Goal: Task Accomplishment & Management: Manage account settings

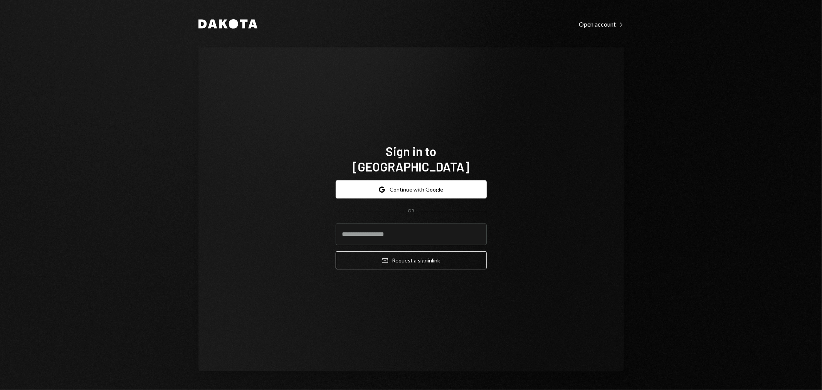
click at [0, 390] on com-1password-button at bounding box center [0, 390] width 0 height 0
type input "**********"
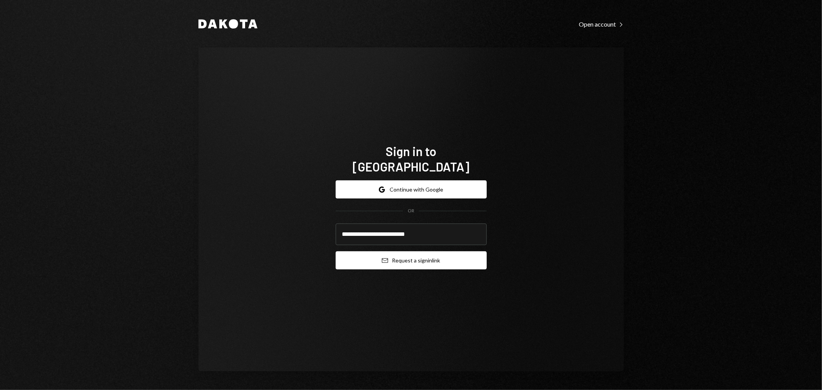
click at [374, 258] on button "Email Request a sign in link" at bounding box center [411, 260] width 151 height 18
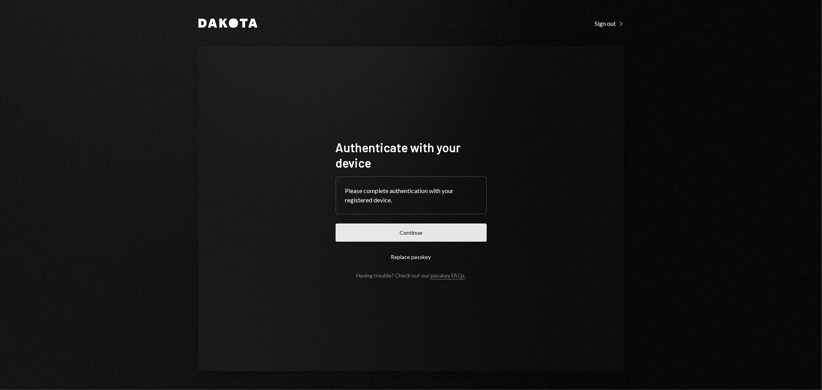
drag, startPoint x: 444, startPoint y: 221, endPoint x: 441, endPoint y: 225, distance: 4.5
click at [444, 221] on form "Authenticate with your device Please complete authentication with your register…" at bounding box center [411, 208] width 151 height 139
click at [437, 229] on button "Continue" at bounding box center [411, 232] width 151 height 18
click at [442, 230] on button "Continue" at bounding box center [411, 232] width 151 height 18
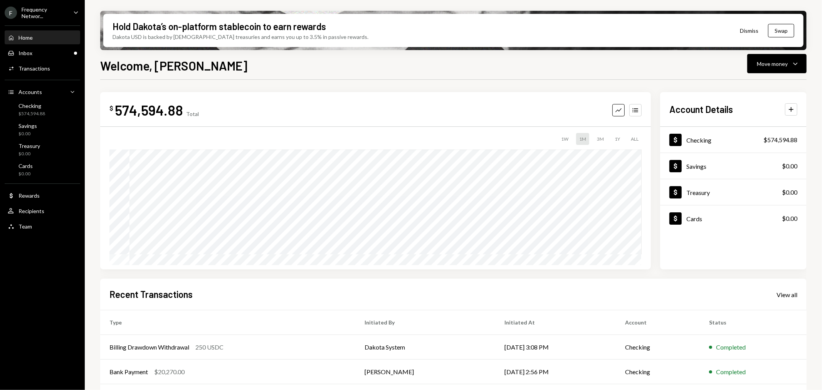
click at [35, 9] on div "Frequency Networ..." at bounding box center [44, 12] width 45 height 13
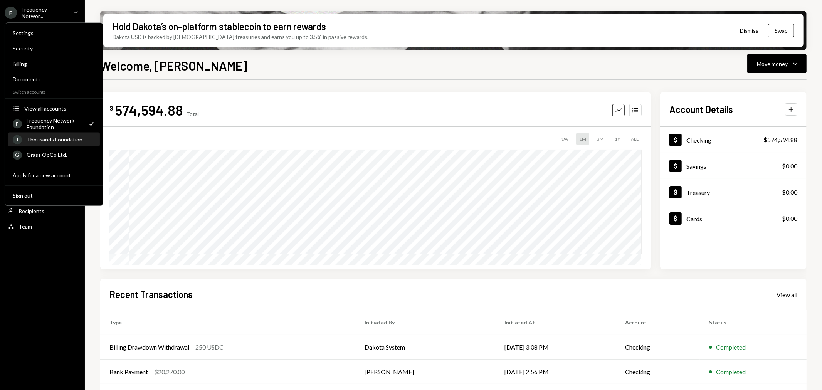
click at [59, 141] on div "Thousands Foundation" at bounding box center [61, 139] width 69 height 7
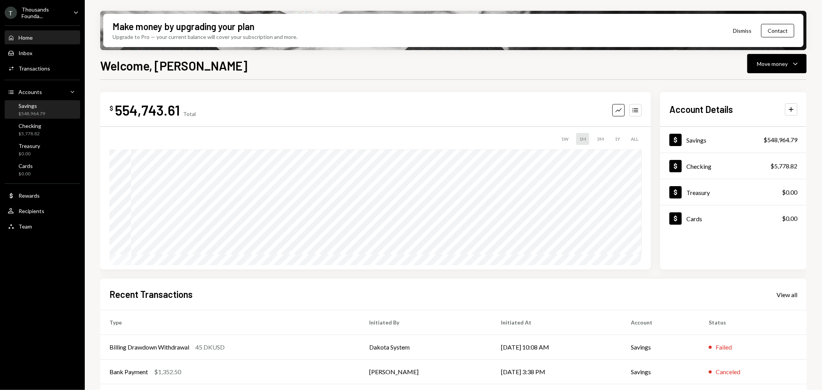
click at [50, 108] on div "Savings $548,964.79" at bounding box center [42, 109] width 69 height 15
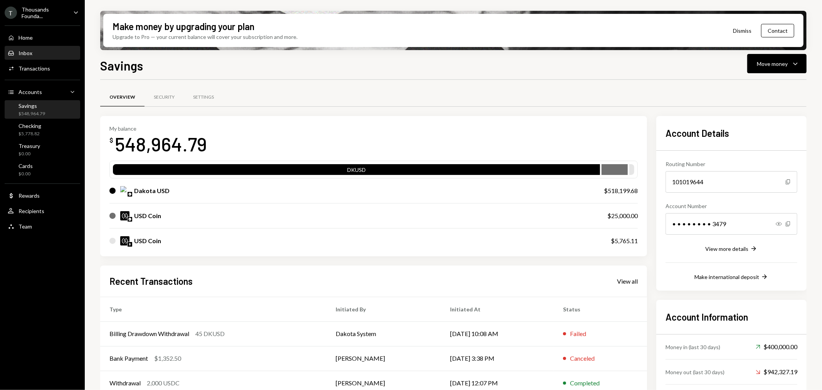
click at [35, 50] on div "Inbox Inbox" at bounding box center [42, 53] width 69 height 7
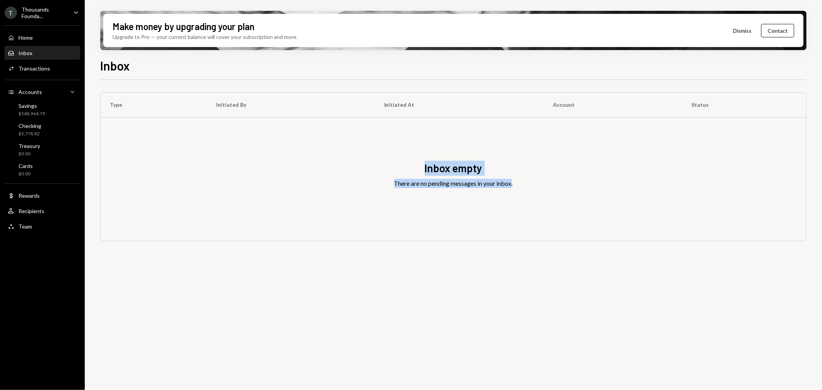
drag, startPoint x: 422, startPoint y: 173, endPoint x: 513, endPoint y: 165, distance: 91.7
click at [513, 165] on div "Inbox empty There are no pending messages in your inbox." at bounding box center [454, 179] width 706 height 123
click at [506, 185] on div "There are no pending messages in your inbox." at bounding box center [453, 183] width 119 height 9
drag, startPoint x: 527, startPoint y: 184, endPoint x: 303, endPoint y: 178, distance: 223.6
click at [303, 178] on div "Inbox empty There are no pending messages in your inbox." at bounding box center [454, 179] width 706 height 123
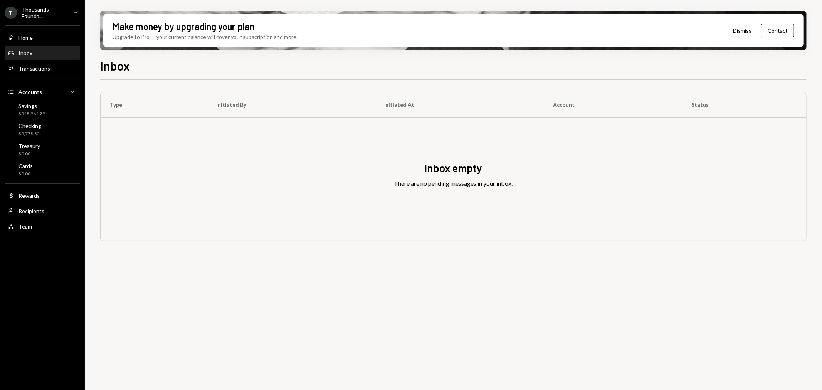
click at [435, 168] on div "Inbox empty" at bounding box center [454, 168] width 58 height 15
drag, startPoint x: 425, startPoint y: 166, endPoint x: 520, endPoint y: 178, distance: 95.6
click at [522, 174] on div "Inbox empty There are no pending messages in your inbox." at bounding box center [454, 179] width 706 height 123
click at [519, 190] on div "Inbox empty There are no pending messages in your inbox." at bounding box center [454, 179] width 706 height 123
click at [506, 175] on div "Inbox empty There are no pending messages in your inbox." at bounding box center [454, 179] width 706 height 123
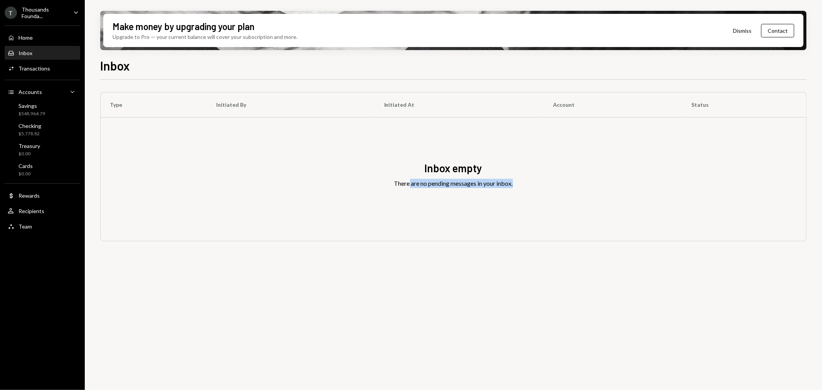
drag, startPoint x: 519, startPoint y: 187, endPoint x: 394, endPoint y: 171, distance: 126.6
click at [407, 173] on div "Inbox empty There are no pending messages in your inbox." at bounding box center [454, 179] width 706 height 123
click at [391, 170] on div "Inbox empty There are no pending messages in your inbox." at bounding box center [454, 179] width 706 height 123
drag, startPoint x: 431, startPoint y: 165, endPoint x: 520, endPoint y: 181, distance: 90.8
click at [520, 181] on div "Inbox empty There are no pending messages in your inbox." at bounding box center [454, 179] width 706 height 123
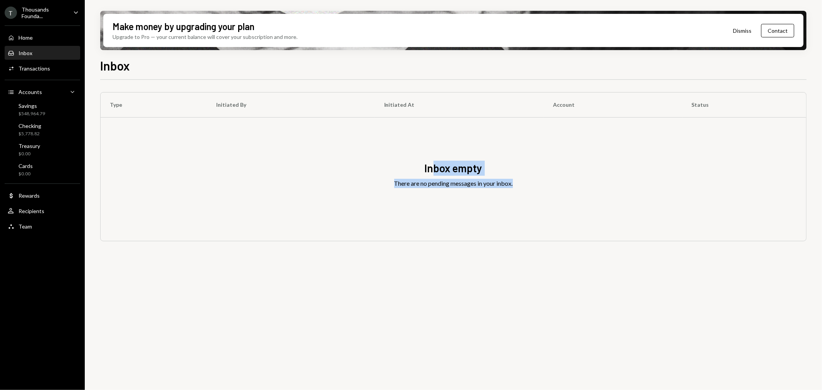
click at [519, 189] on div "Inbox empty There are no pending messages in your inbox." at bounding box center [454, 179] width 706 height 123
click at [512, 185] on div "There are no pending messages in your inbox." at bounding box center [453, 183] width 119 height 9
drag, startPoint x: 517, startPoint y: 184, endPoint x: 336, endPoint y: 157, distance: 182.7
click at [336, 157] on div "Inbox empty There are no pending messages in your inbox." at bounding box center [454, 179] width 706 height 123
click at [475, 183] on div "There are no pending messages in your inbox." at bounding box center [453, 183] width 119 height 9
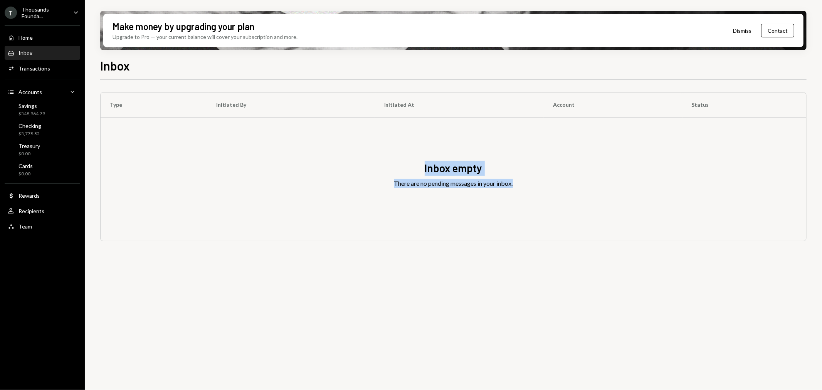
drag, startPoint x: 418, startPoint y: 168, endPoint x: 528, endPoint y: 192, distance: 112.4
click at [528, 192] on div "Inbox empty There are no pending messages in your inbox." at bounding box center [454, 179] width 706 height 123
click at [527, 195] on div "Inbox empty There are no pending messages in your inbox." at bounding box center [454, 179] width 706 height 123
drag, startPoint x: 511, startPoint y: 180, endPoint x: 374, endPoint y: 166, distance: 138.2
click at [374, 166] on div "Inbox empty There are no pending messages in your inbox." at bounding box center [454, 179] width 706 height 123
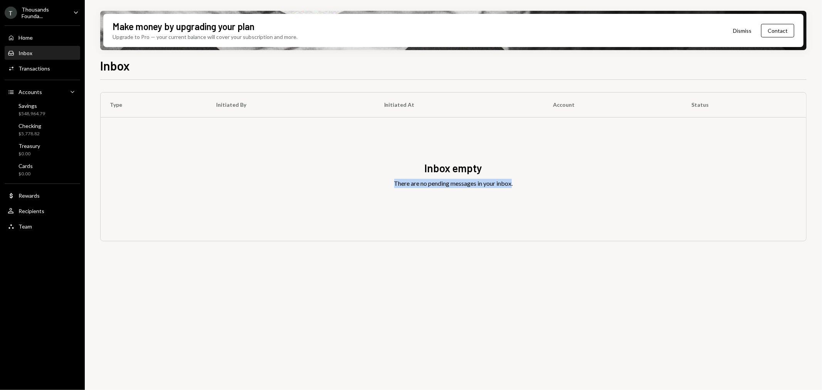
click at [457, 183] on div "There are no pending messages in your inbox." at bounding box center [453, 183] width 119 height 9
drag, startPoint x: 432, startPoint y: 171, endPoint x: 523, endPoint y: 186, distance: 92.1
click at [522, 185] on div "Inbox empty There are no pending messages in your inbox." at bounding box center [454, 179] width 706 height 123
click at [538, 183] on div "Inbox empty There are no pending messages in your inbox." at bounding box center [454, 179] width 706 height 123
click at [35, 101] on div "Savings $548,964.79" at bounding box center [42, 110] width 69 height 18
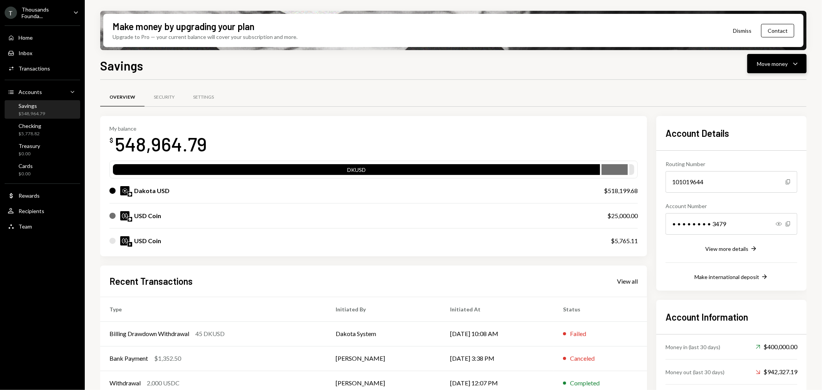
click at [758, 71] on button "Move money Caret Down" at bounding box center [776, 63] width 59 height 19
click at [758, 86] on div "Send" at bounding box center [771, 86] width 56 height 8
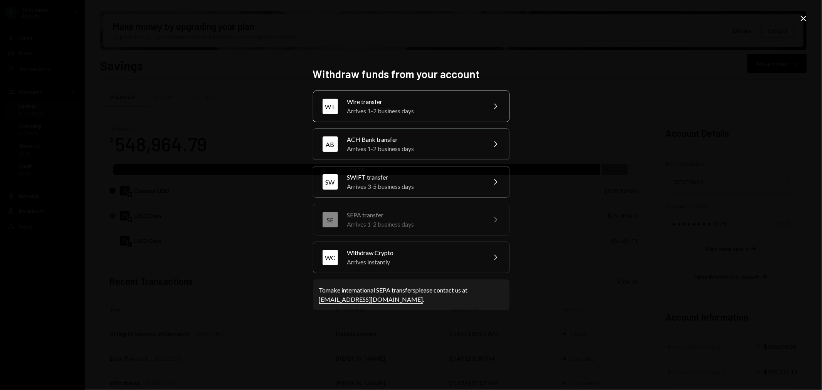
click at [353, 105] on div "Wire transfer" at bounding box center [414, 101] width 134 height 9
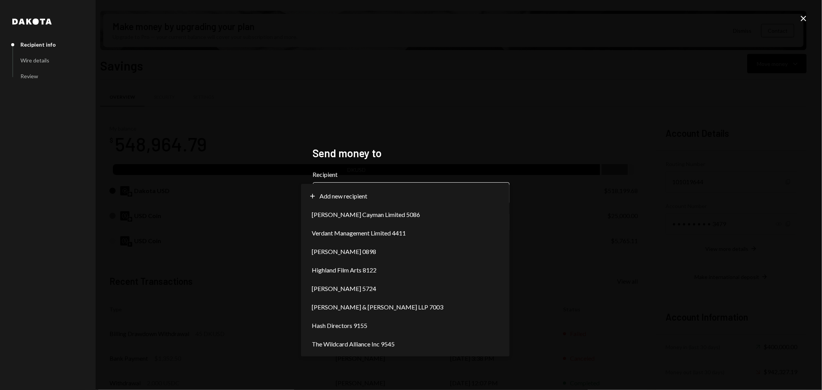
click at [381, 197] on body "T Thousands Founda... Caret Down Home Home Inbox Inbox Activities Transactions …" at bounding box center [411, 195] width 822 height 390
select select "**********"
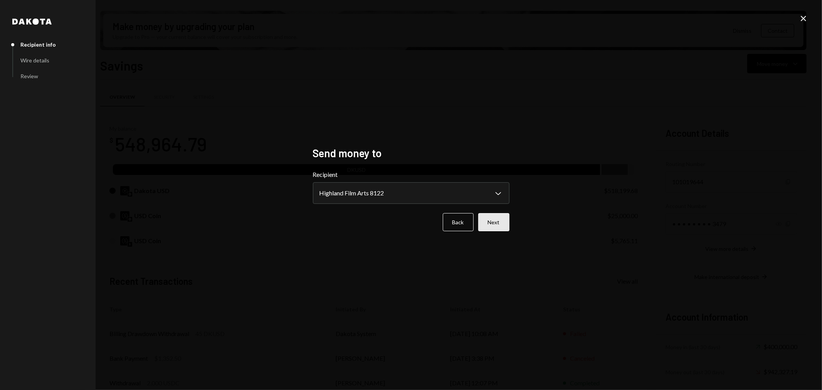
click at [496, 219] on button "Next" at bounding box center [493, 222] width 31 height 18
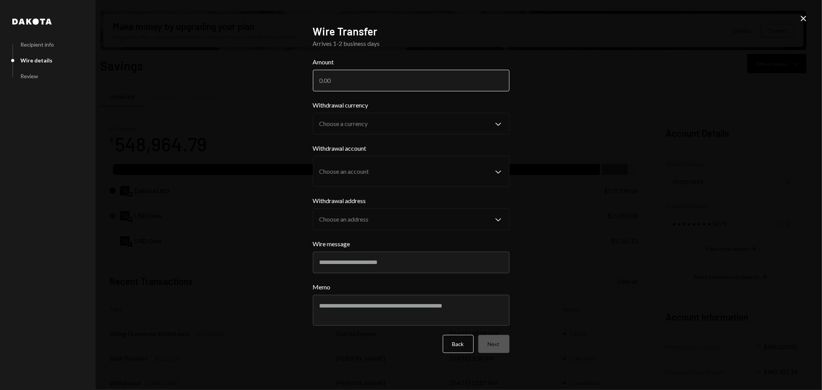
click at [363, 71] on input "Amount" at bounding box center [411, 81] width 197 height 22
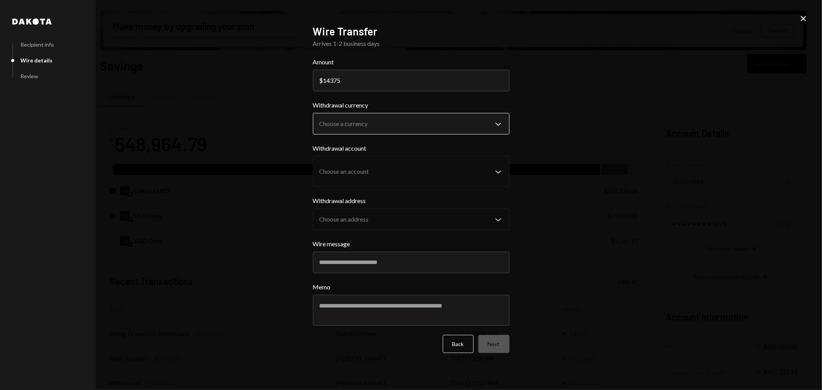
type input "14375"
click at [361, 126] on body "T Thousands Founda... Caret Down Home Home Inbox Inbox Activities Transactions …" at bounding box center [411, 195] width 822 height 390
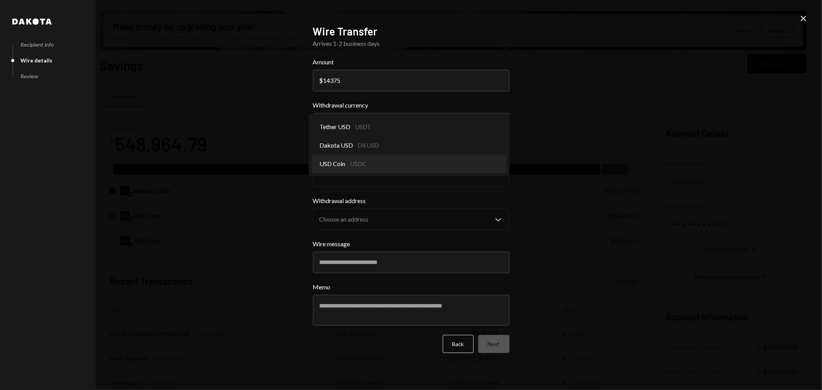
select select "****"
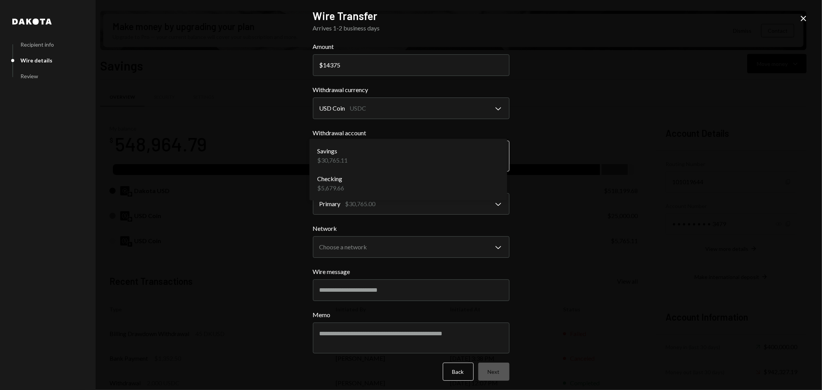
click at [365, 153] on body "T Thousands Founda... Caret Down Home Home Inbox Inbox Activities Transactions …" at bounding box center [411, 195] width 822 height 390
click at [604, 160] on div "**********" at bounding box center [411, 195] width 822 height 390
click at [391, 242] on body "T Thousands Founda... Caret Down Home Home Inbox Inbox Activities Transactions …" at bounding box center [411, 195] width 822 height 390
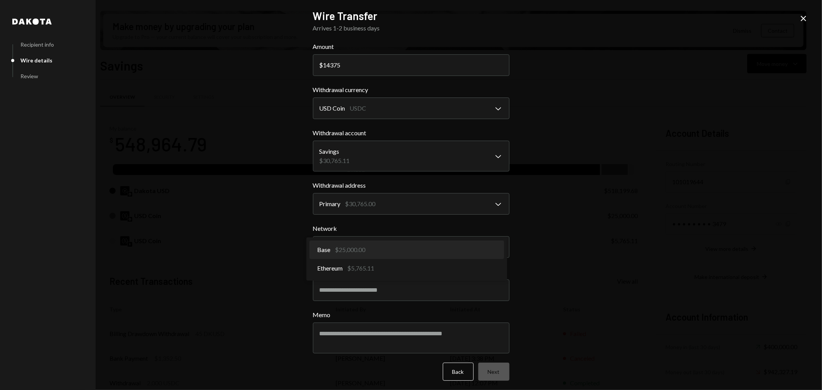
select select "**********"
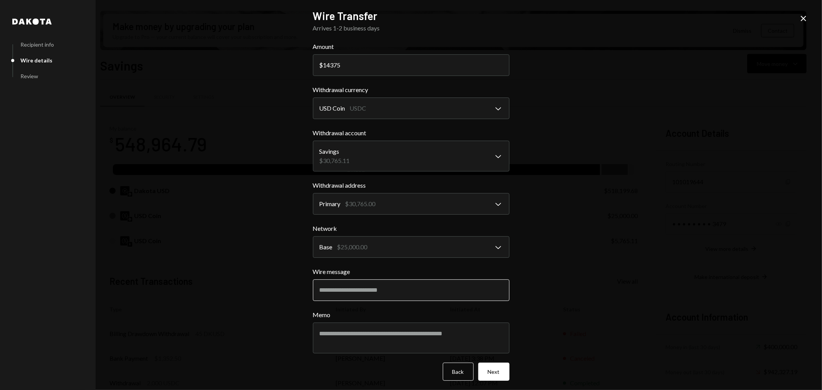
click at [392, 286] on input "Wire message" at bounding box center [411, 290] width 197 height 22
type input "*********"
click at [360, 339] on textarea "Memo" at bounding box center [411, 338] width 197 height 31
drag, startPoint x: 349, startPoint y: 290, endPoint x: 318, endPoint y: 285, distance: 32.3
click at [318, 285] on input "*********" at bounding box center [411, 290] width 197 height 22
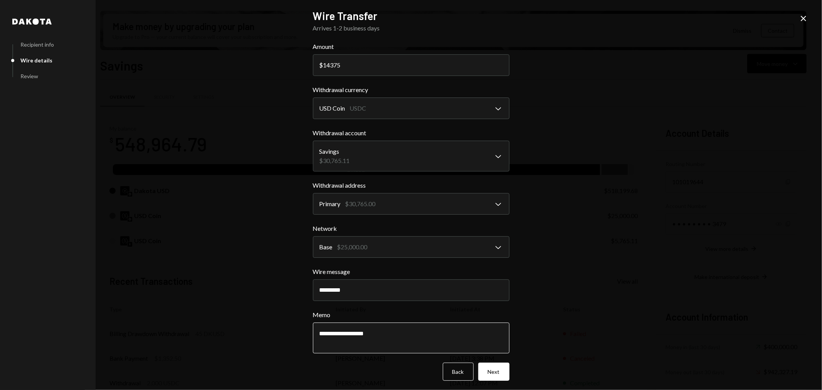
click at [409, 323] on textarea "**********" at bounding box center [411, 338] width 197 height 31
paste textarea "**********"
type textarea "**********"
click at [313, 288] on input "*********" at bounding box center [411, 290] width 197 height 22
type input "**********"
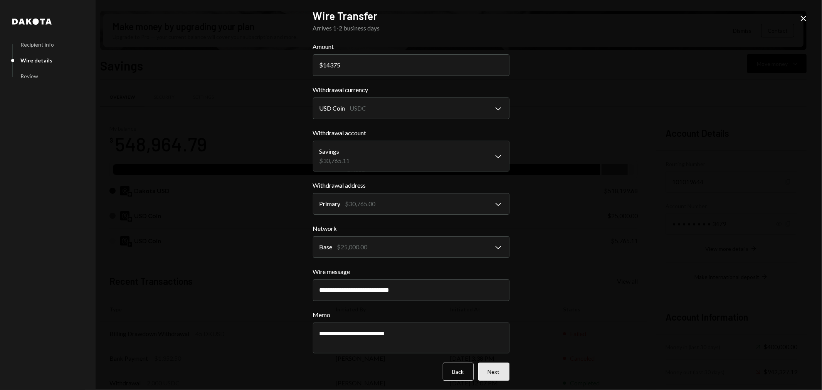
click at [498, 380] on button "Next" at bounding box center [493, 372] width 31 height 18
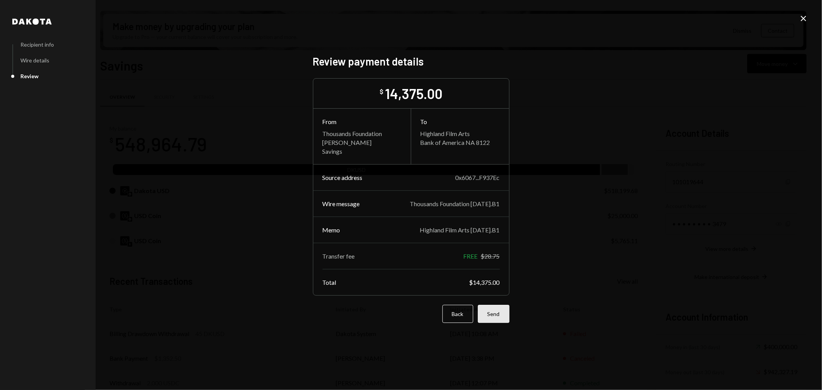
click at [503, 314] on button "Send" at bounding box center [494, 314] width 32 height 18
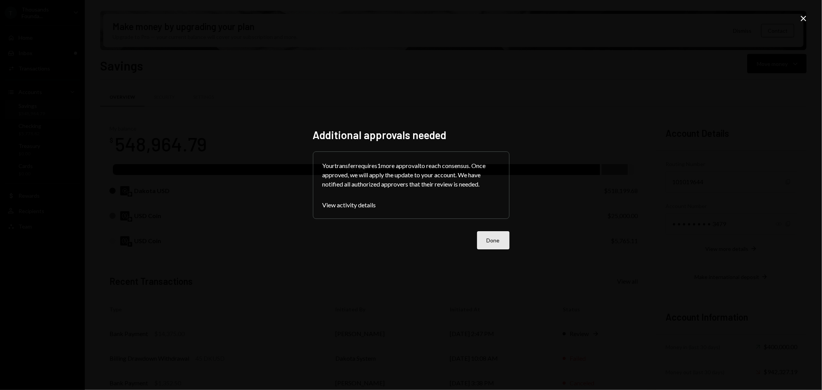
click at [505, 233] on button "Done" at bounding box center [493, 240] width 32 height 18
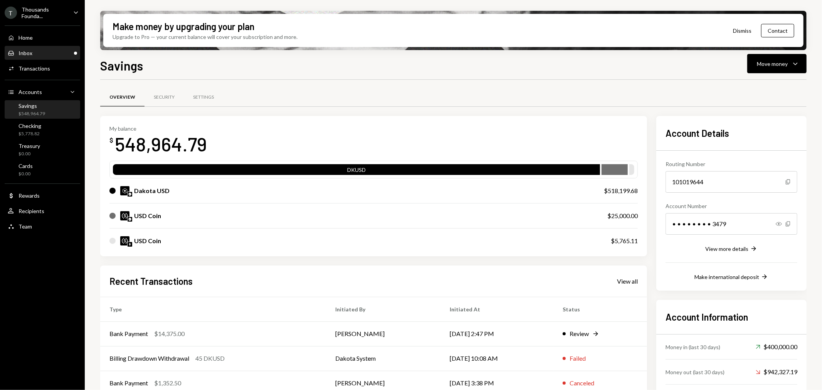
click at [67, 56] on div "Inbox Inbox" at bounding box center [42, 53] width 69 height 7
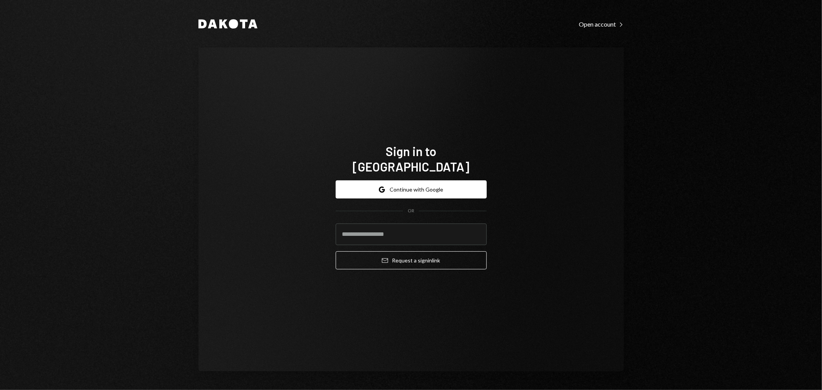
type input "**********"
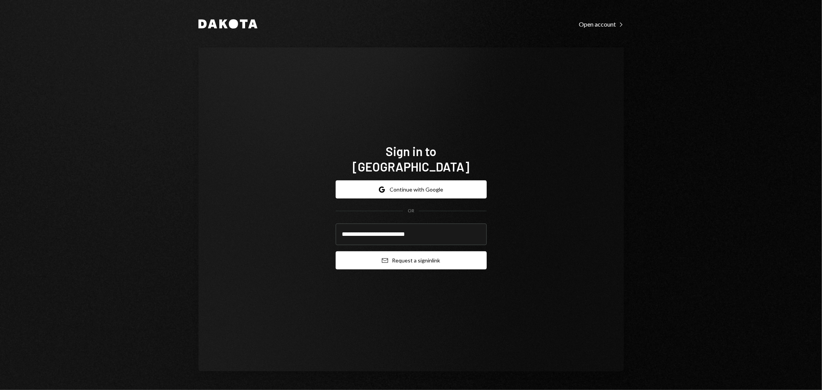
click at [393, 251] on button "Email Request a sign in link" at bounding box center [411, 260] width 151 height 18
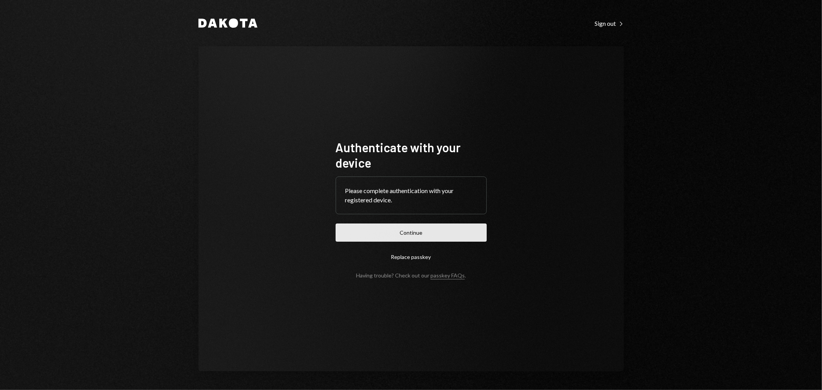
click at [409, 232] on button "Continue" at bounding box center [411, 232] width 151 height 18
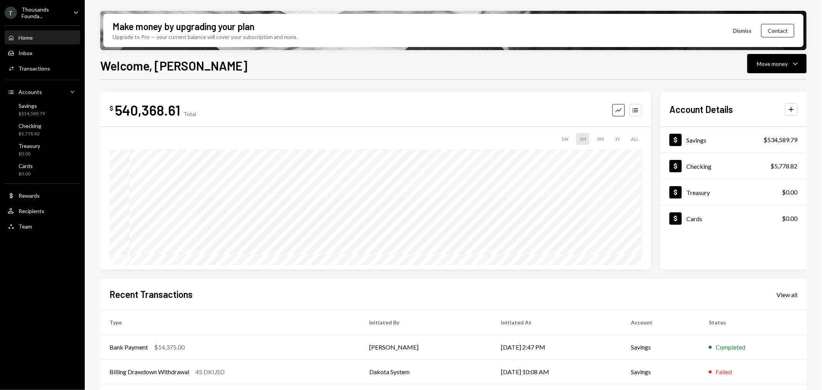
click at [40, 10] on div "Thousands Founda..." at bounding box center [44, 12] width 45 height 13
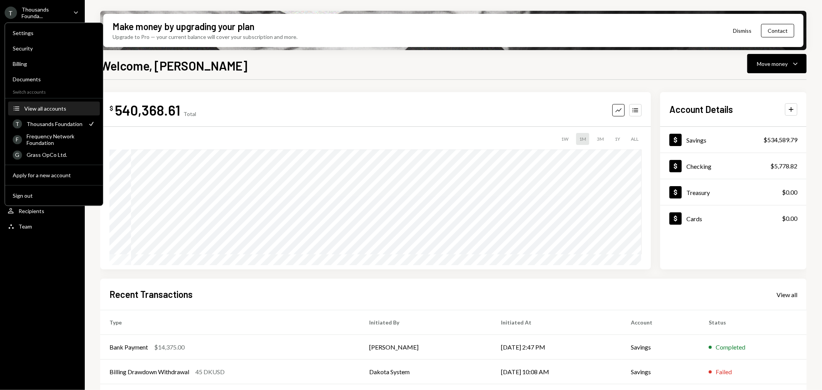
click at [55, 106] on div "View all accounts" at bounding box center [59, 108] width 71 height 7
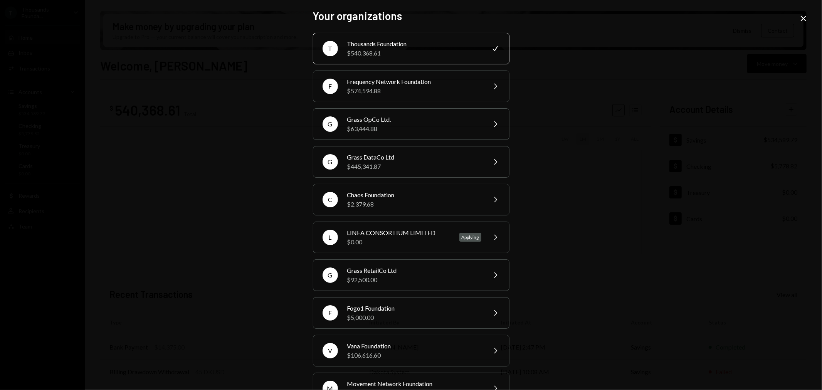
click at [804, 15] on icon "Close" at bounding box center [803, 18] width 9 height 9
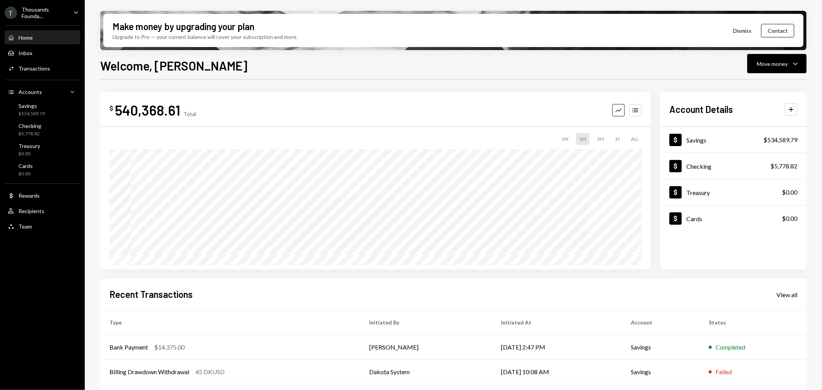
click at [45, 9] on div "Thousands Founda..." at bounding box center [44, 12] width 45 height 13
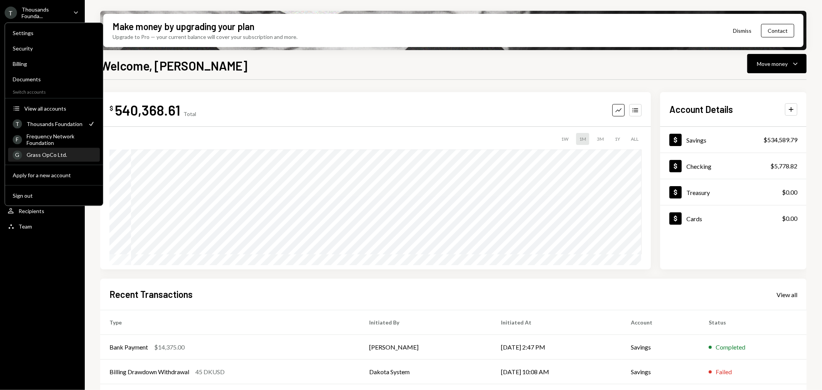
click at [52, 153] on div "Grass OpCo Ltd." at bounding box center [61, 154] width 69 height 7
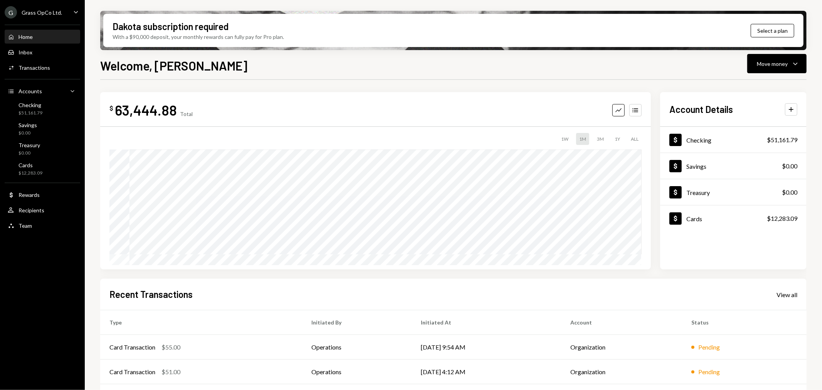
click at [51, 13] on div "Grass OpCo Ltd." at bounding box center [42, 12] width 40 height 7
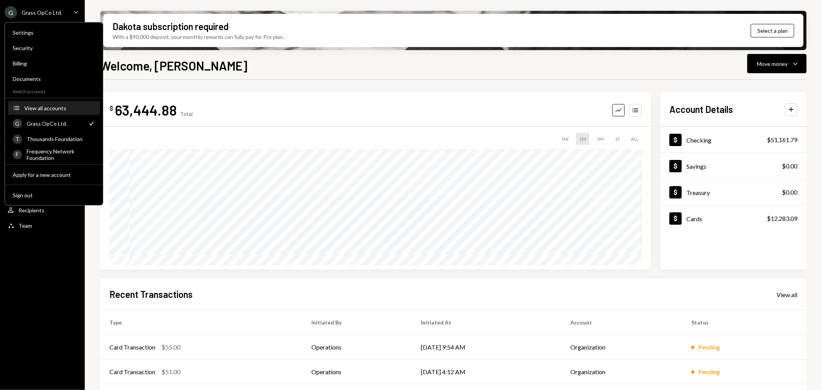
click at [57, 113] on button "Accounts View all accounts" at bounding box center [54, 108] width 92 height 14
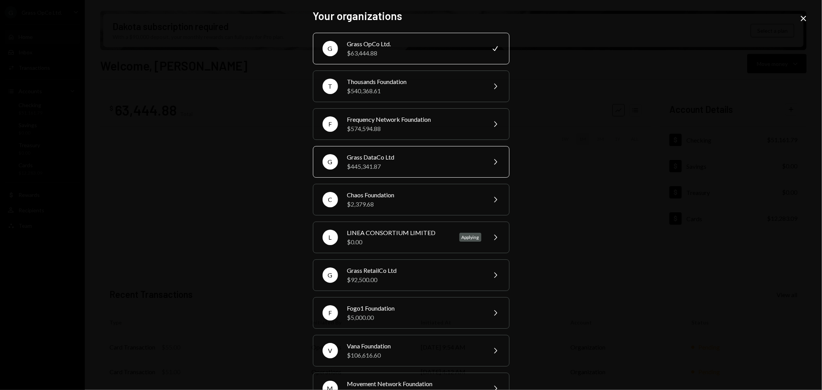
click at [398, 164] on div "$445,341.87" at bounding box center [414, 166] width 134 height 9
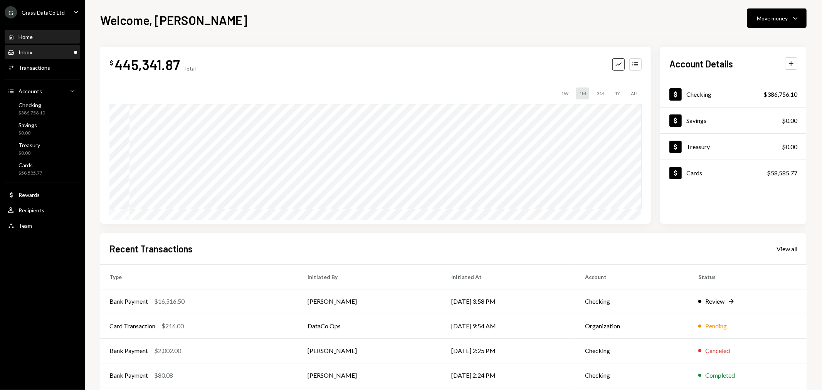
click at [36, 49] on div "Inbox Inbox" at bounding box center [42, 52] width 69 height 7
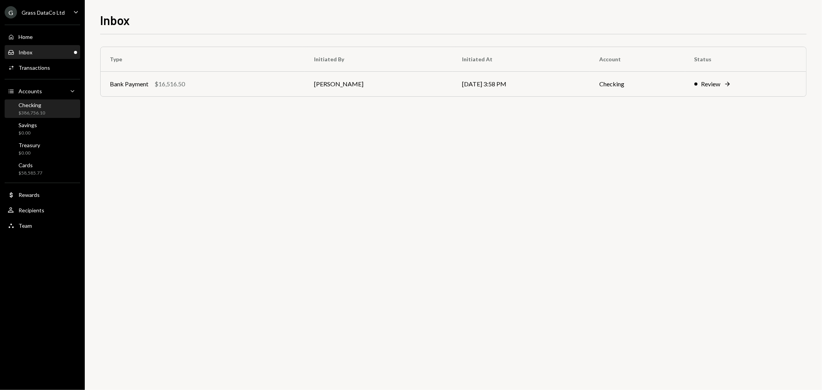
click at [39, 111] on div "$386,756.10" at bounding box center [31, 113] width 27 height 7
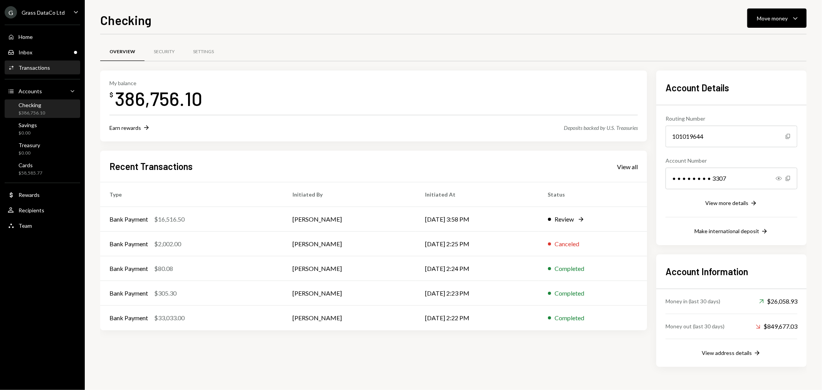
click at [6, 64] on link "Activities Transactions" at bounding box center [43, 67] width 76 height 14
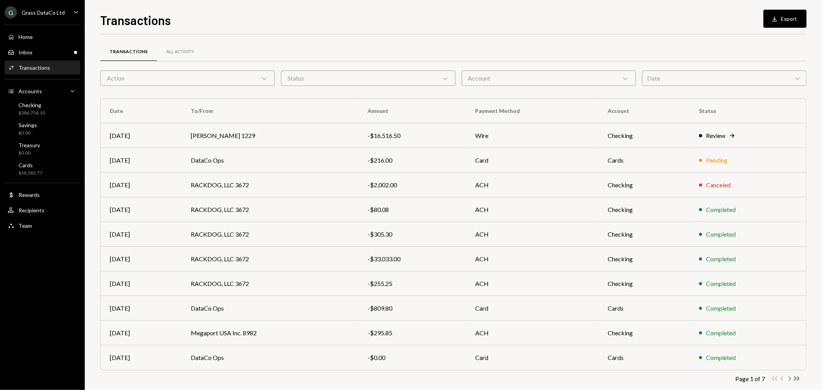
click at [791, 380] on icon "Chevron Right" at bounding box center [789, 378] width 7 height 7
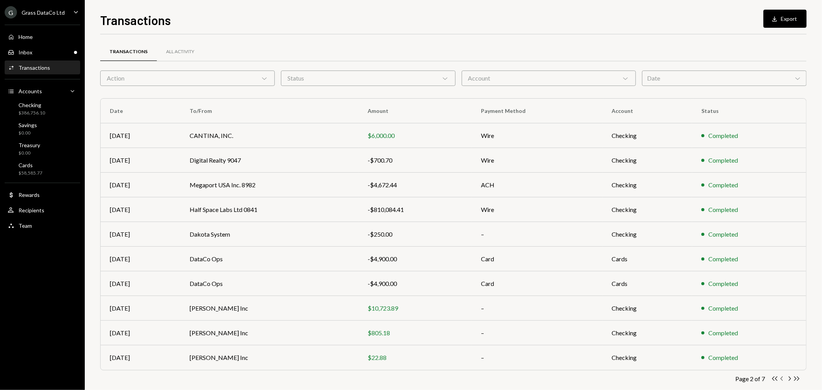
click at [781, 376] on icon "Chevron Left" at bounding box center [781, 378] width 7 height 7
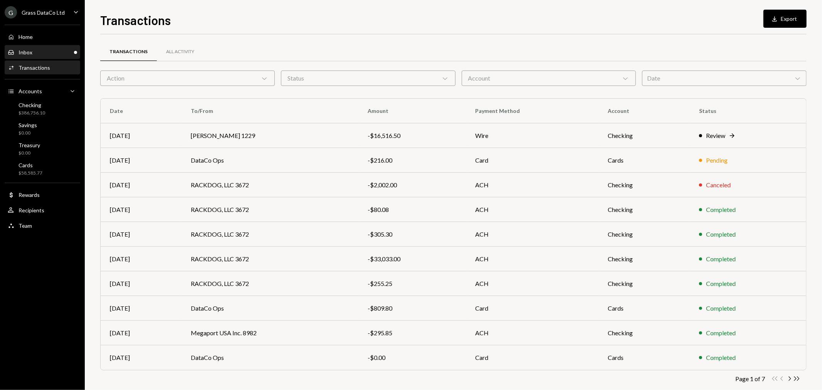
click at [51, 50] on div "Inbox Inbox" at bounding box center [42, 52] width 69 height 7
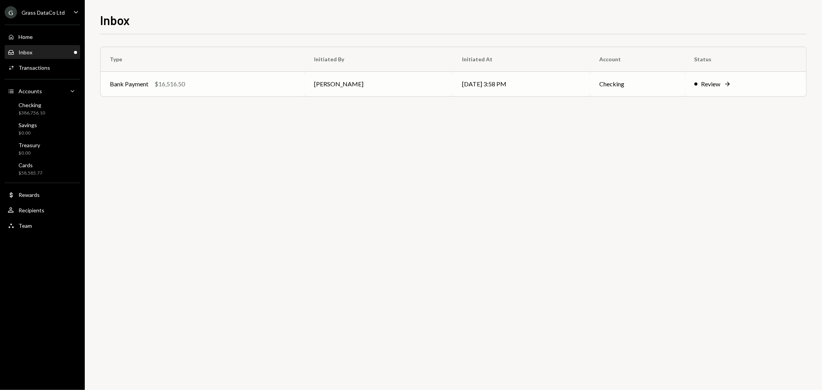
click at [247, 89] on td "Bank Payment $16,516.50" at bounding box center [203, 84] width 204 height 25
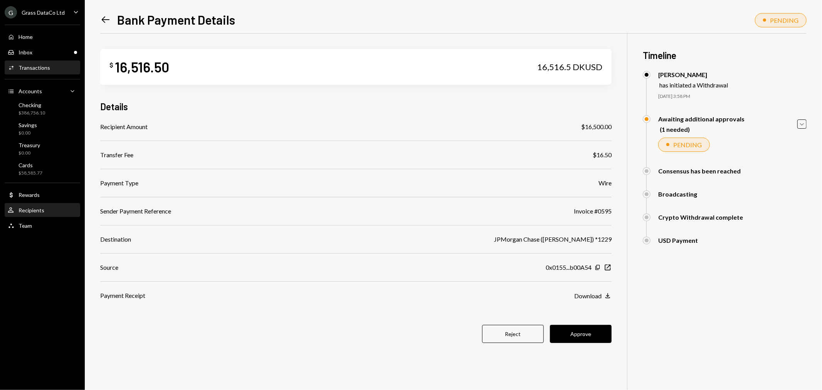
click at [48, 213] on div "User Recipients" at bounding box center [42, 210] width 69 height 7
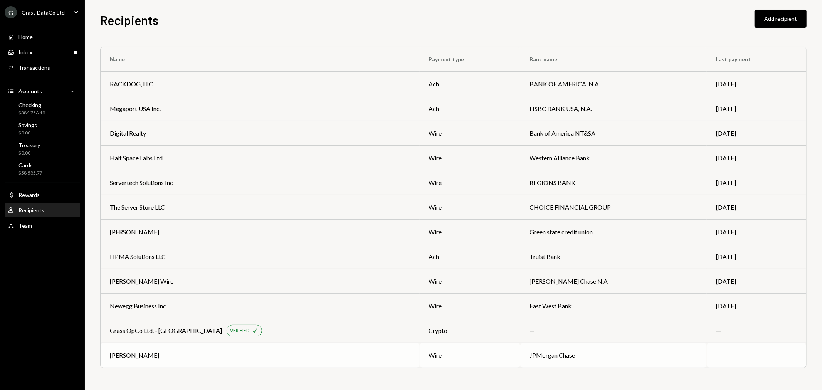
click at [217, 360] on td "[PERSON_NAME]" at bounding box center [260, 355] width 319 height 25
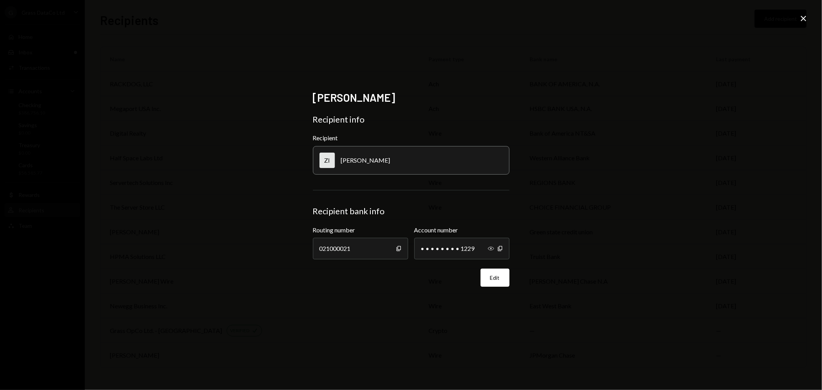
click at [490, 249] on icon "Show" at bounding box center [491, 248] width 6 height 6
click at [803, 16] on icon "Close" at bounding box center [803, 18] width 9 height 9
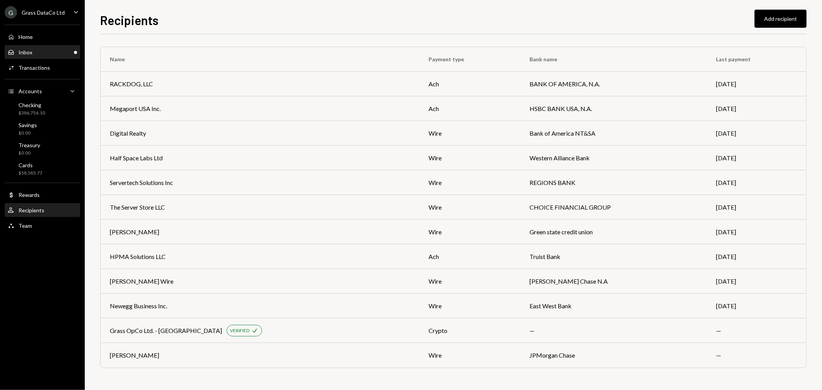
click at [66, 49] on div "Inbox Inbox" at bounding box center [42, 52] width 69 height 7
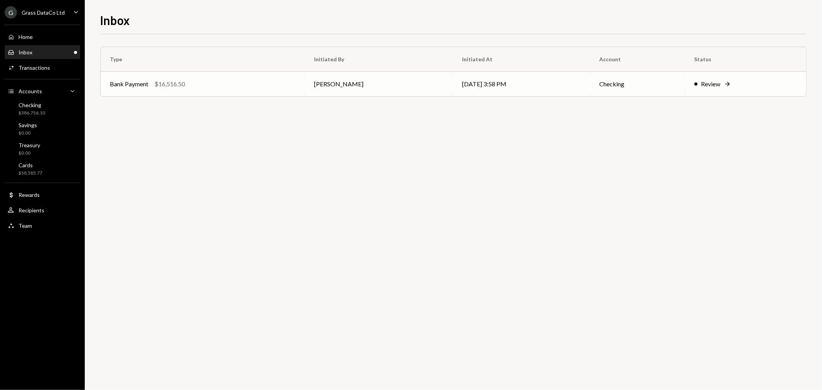
click at [368, 81] on td "[PERSON_NAME]" at bounding box center [379, 84] width 148 height 25
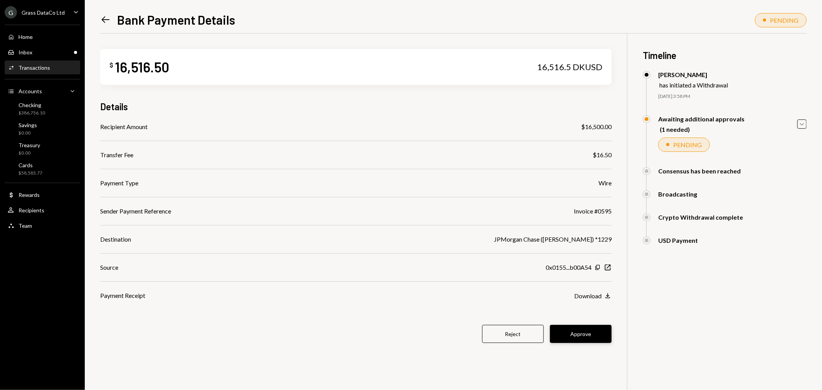
click at [588, 336] on button "Approve" at bounding box center [581, 334] width 62 height 18
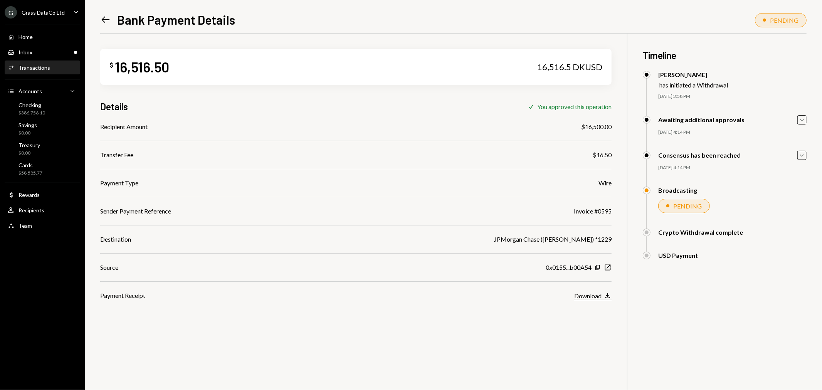
click at [602, 299] on button "Download Download" at bounding box center [592, 296] width 37 height 8
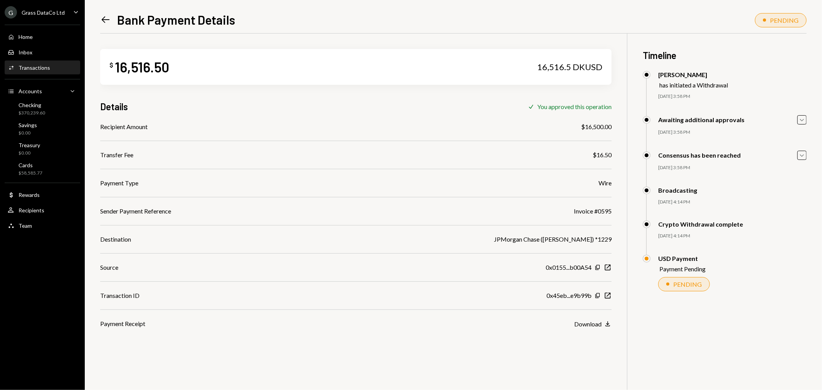
click at [56, 9] on div "Grass DataCo Ltd" at bounding box center [43, 12] width 43 height 7
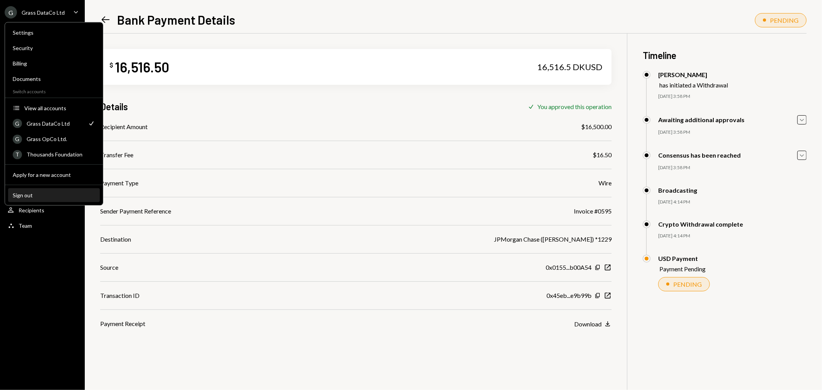
click at [44, 200] on button "Sign out" at bounding box center [54, 195] width 92 height 14
